Goal: Obtain resource: Download file/media

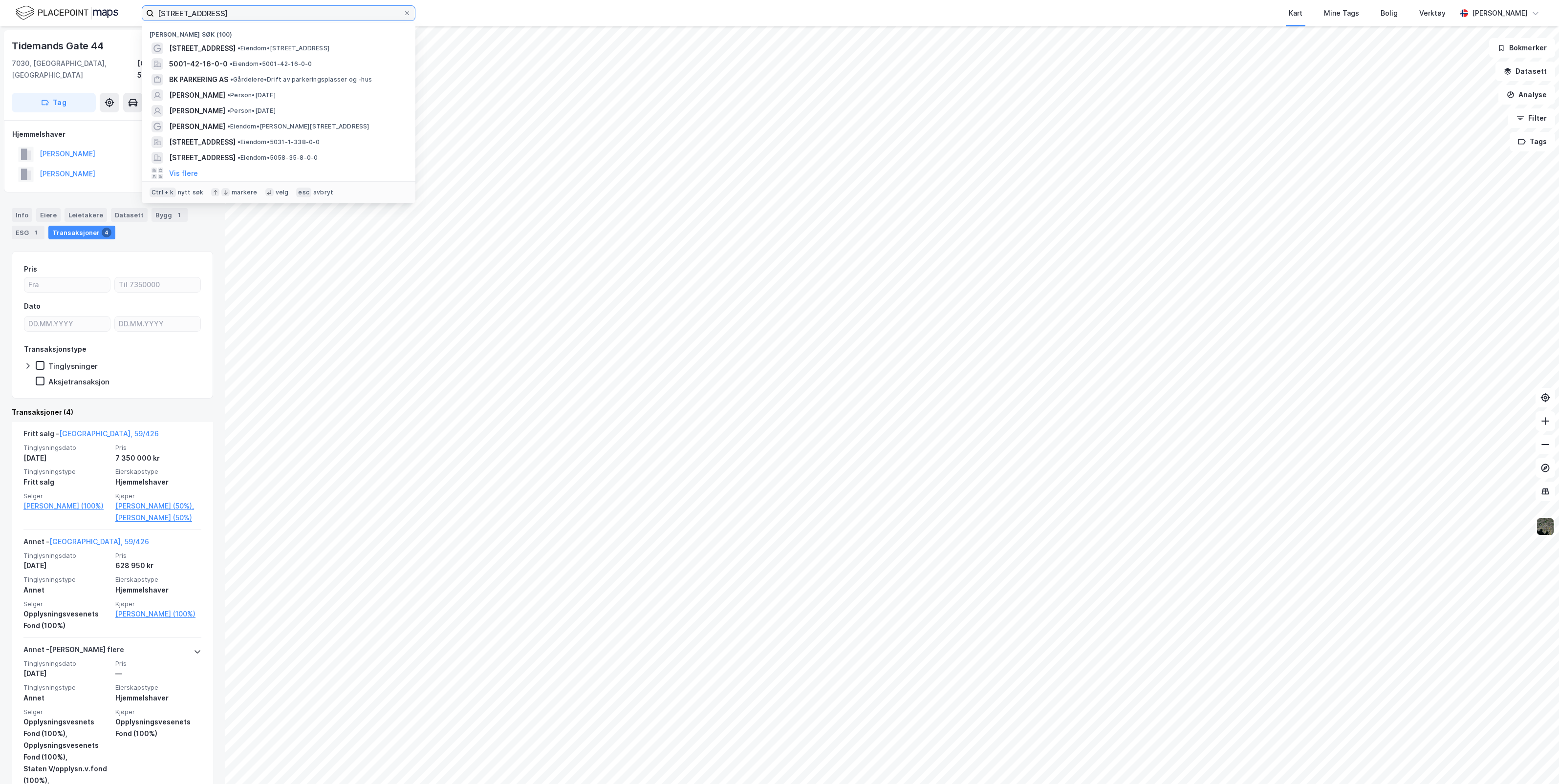
click at [347, 11] on input "[STREET_ADDRESS]" at bounding box center [278, 13] width 249 height 15
click at [294, 65] on span "• Eiendom • 5001-42-16-0-0" at bounding box center [271, 64] width 82 height 8
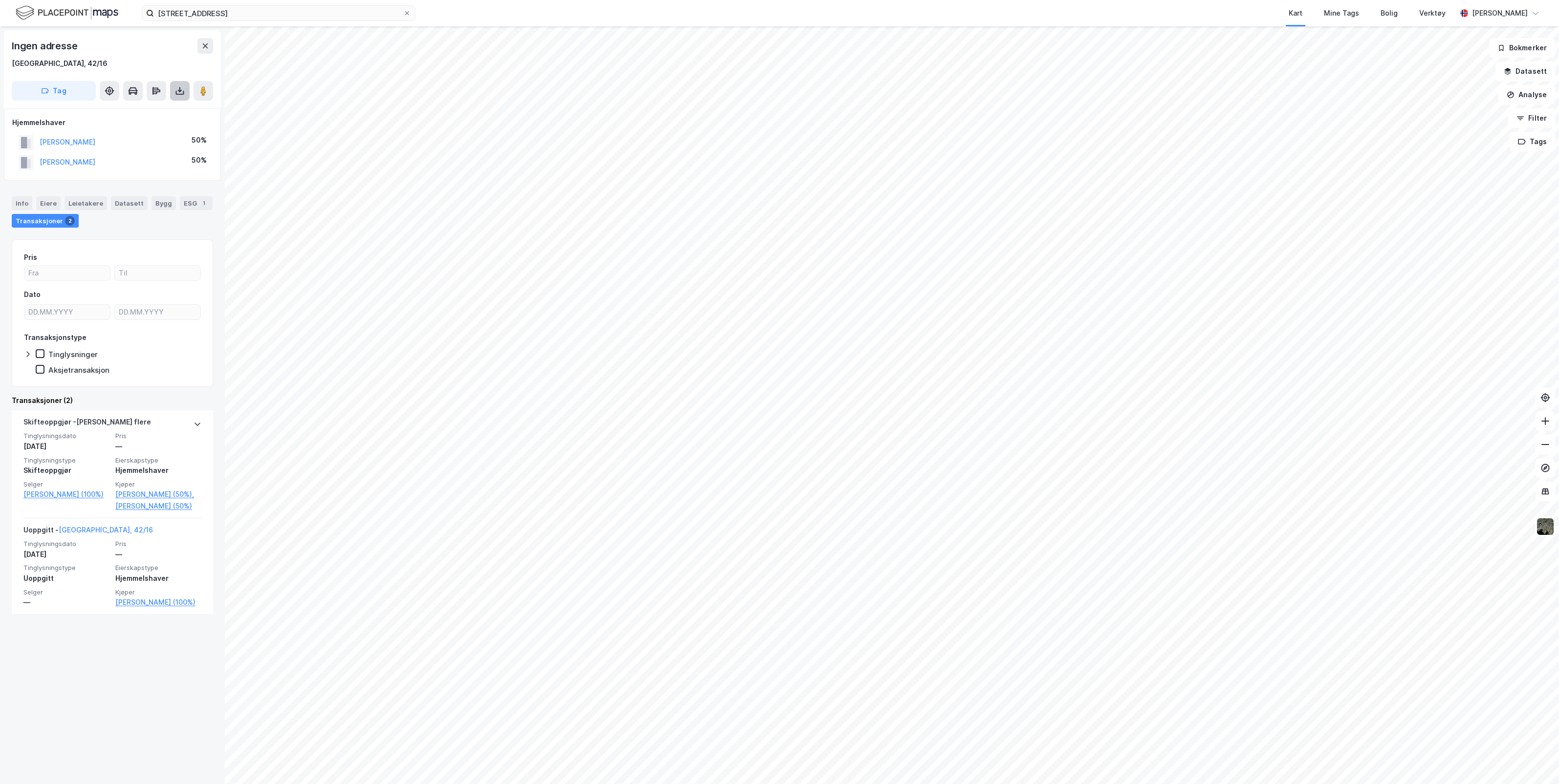
click at [183, 93] on icon at bounding box center [180, 93] width 9 height 4
click at [155, 113] on div "Last ned grunnbok" at bounding box center [131, 110] width 57 height 8
